Goal: Task Accomplishment & Management: Manage account settings

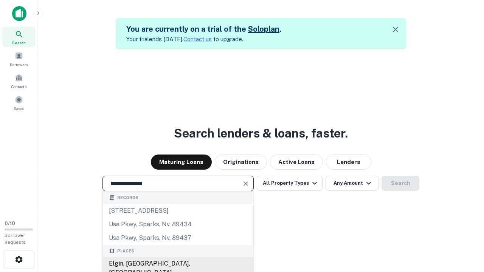
click at [178, 264] on div "Elgin, [GEOGRAPHIC_DATA], [GEOGRAPHIC_DATA]" at bounding box center [178, 268] width 150 height 23
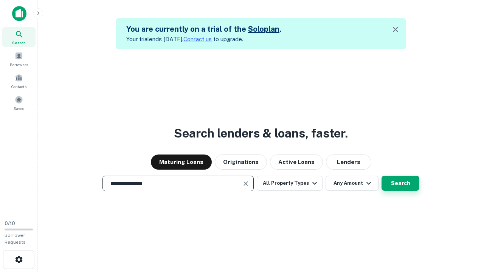
type input "**********"
click at [382, 176] on button "Search" at bounding box center [401, 183] width 38 height 15
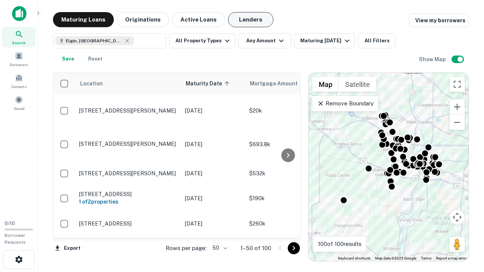
click at [251, 20] on button "Lenders" at bounding box center [250, 19] width 45 height 15
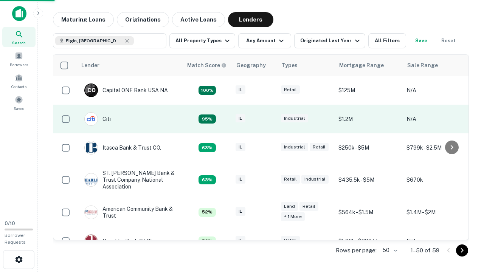
click at [268, 119] on div "IL" at bounding box center [255, 119] width 38 height 10
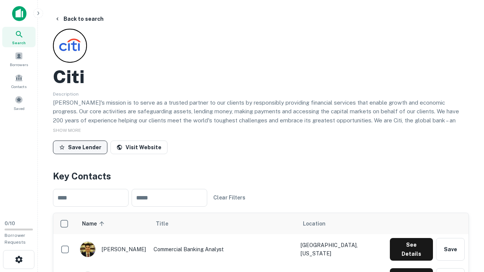
click at [80, 147] on button "Save Lender" at bounding box center [80, 148] width 54 height 14
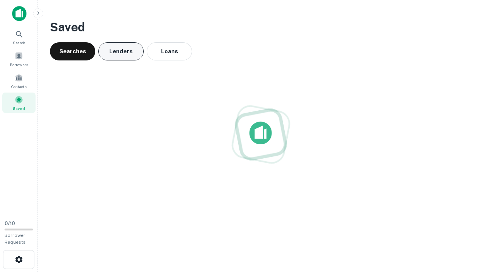
click at [121, 51] on button "Lenders" at bounding box center [120, 51] width 45 height 18
